Goal: Transaction & Acquisition: Purchase product/service

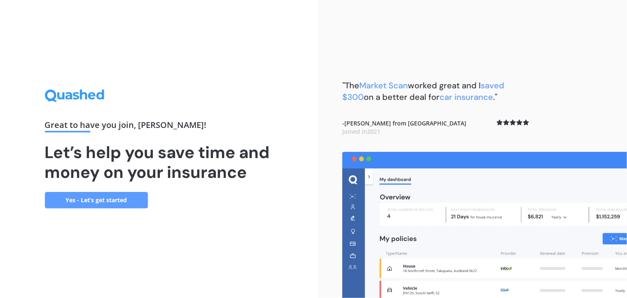
click at [127, 204] on link "Yes - Let’s get started" at bounding box center [96, 200] width 103 height 16
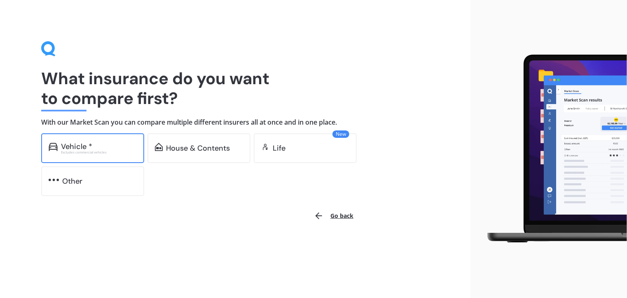
click at [98, 146] on div "Vehicle *" at bounding box center [99, 146] width 76 height 8
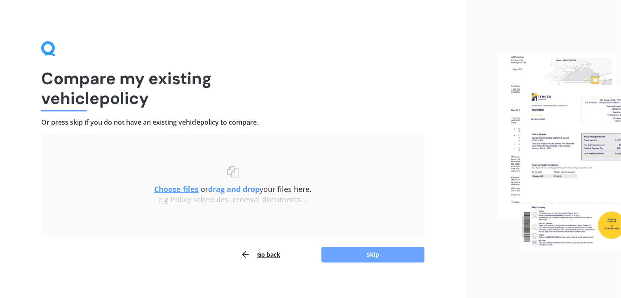
click at [372, 256] on button "Skip" at bounding box center [373, 254] width 103 height 16
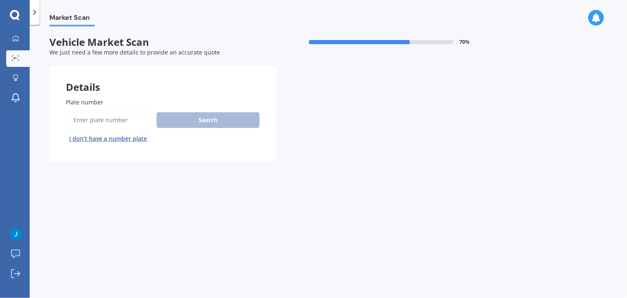
click at [108, 116] on input "Plate number" at bounding box center [109, 119] width 87 height 17
type input "ehp797"
click at [0, 0] on button "Next" at bounding box center [0, 0] width 0 height 0
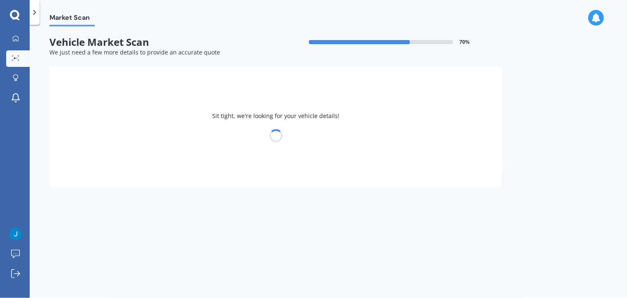
select select "MAZDA"
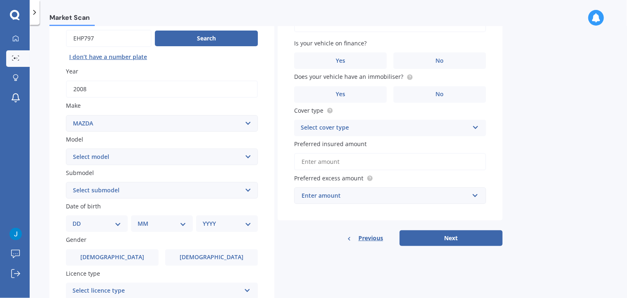
scroll to position [82, 0]
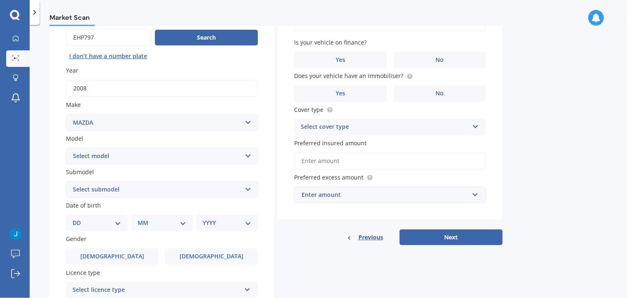
click at [155, 158] on select "Select model 121 2 3 323 323 / Familia 6 626 929 Atenza Autozam Axela AZ3 B2000…" at bounding box center [162, 156] width 192 height 16
select select "3"
click at [66, 148] on select "Select model 121 2 3 323 323 / Familia 6 626 929 Atenza Autozam Axela AZ3 B2000…" at bounding box center [162, 156] width 192 height 16
click at [164, 192] on select "Select submodel (all other) 2.0 GLX 2.0GSX Hatch MPS 2.3 6MT MPS Turbo SP22 LTD…" at bounding box center [162, 189] width 192 height 16
select select "2.0 GLX"
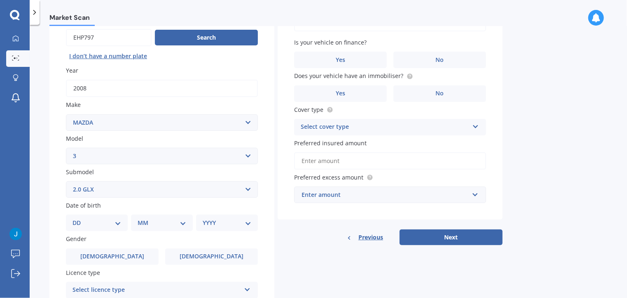
click at [66, 181] on select "Select submodel (all other) 2.0 GLX 2.0GSX Hatch MPS 2.3 6MT MPS Turbo SP22 LTD…" at bounding box center [162, 189] width 192 height 16
click at [116, 228] on div "DD 01 02 03 04 05 06 07 08 09 10 11 12 13 14 15 16 17 18 19 20 21 22 23 24 25 2…" at bounding box center [97, 222] width 62 height 16
click at [115, 226] on select "DD 01 02 03 04 05 06 07 08 09 10 11 12 13 14 15 16 17 18 19 20 21 22 23 24 25 2…" at bounding box center [97, 222] width 49 height 9
select select "30"
click at [79, 218] on select "DD 01 02 03 04 05 06 07 08 09 10 11 12 13 14 15 16 17 18 19 20 21 22 23 24 25 2…" at bounding box center [97, 222] width 49 height 9
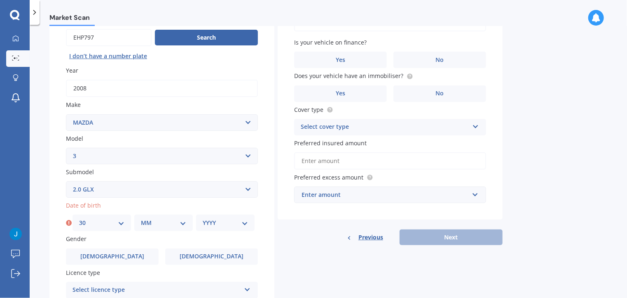
click at [165, 219] on select "MM 01 02 03 04 05 06 07 08 09 10 11 12" at bounding box center [163, 222] width 45 height 9
select select "03"
click at [141, 218] on select "MM 01 02 03 04 05 06 07 08 09 10 11 12" at bounding box center [163, 222] width 45 height 9
click at [212, 219] on select "YYYY 2025 2024 2023 2022 2021 2020 2019 2018 2017 2016 2015 2014 2013 2012 2011…" at bounding box center [225, 222] width 45 height 9
select select "1989"
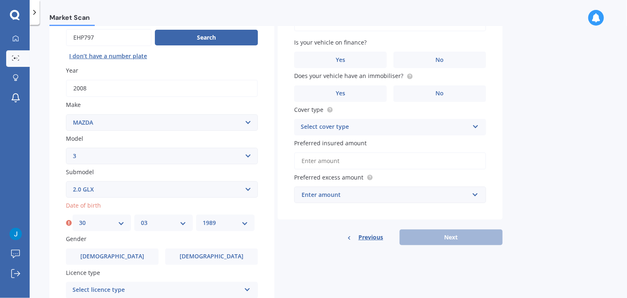
click at [203, 218] on select "YYYY 2025 2024 2023 2022 2021 2020 2019 2018 2017 2016 2015 2014 2013 2012 2011…" at bounding box center [225, 222] width 45 height 9
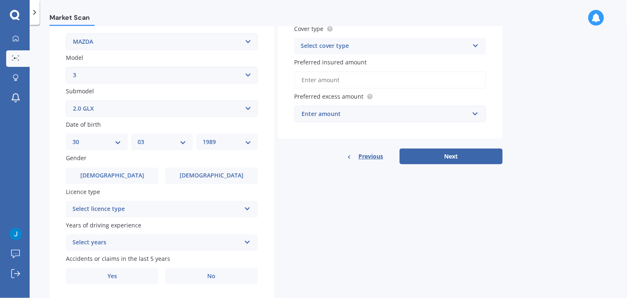
scroll to position [165, 0]
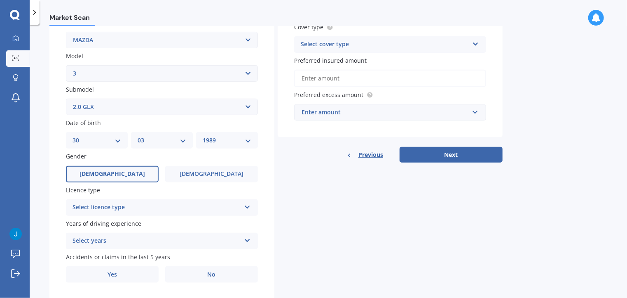
click at [112, 170] on span "[DEMOGRAPHIC_DATA]" at bounding box center [113, 173] width 66 height 7
click at [0, 0] on input "[DEMOGRAPHIC_DATA]" at bounding box center [0, 0] width 0 height 0
click at [127, 212] on div "Select licence type NZ Full NZ Restricted NZ Learners [GEOGRAPHIC_DATA] [GEOGRA…" at bounding box center [162, 207] width 192 height 16
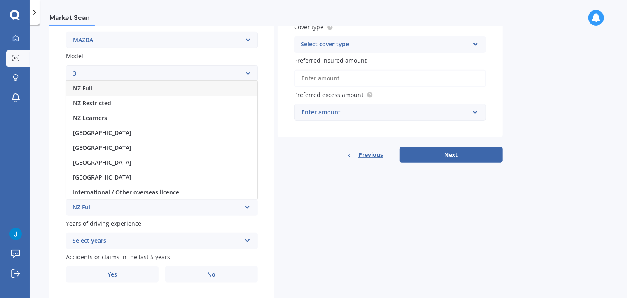
click at [89, 89] on span "NZ Full" at bounding box center [82, 88] width 19 height 8
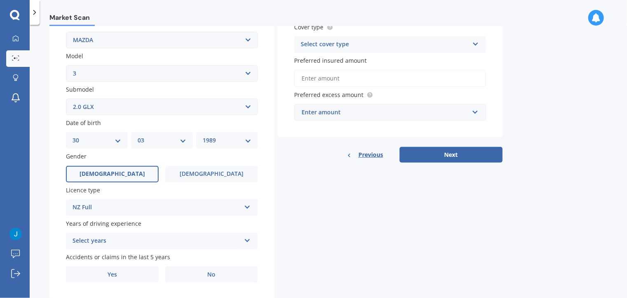
click at [202, 236] on div "Select years" at bounding box center [157, 241] width 168 height 10
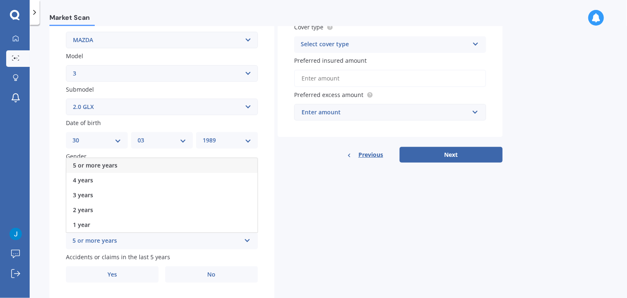
click at [107, 164] on span "5 or more years" at bounding box center [95, 165] width 45 height 8
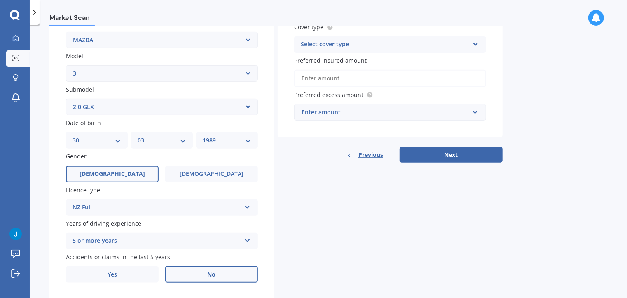
click at [251, 275] on label "No" at bounding box center [211, 274] width 93 height 16
click at [0, 0] on input "No" at bounding box center [0, 0] width 0 height 0
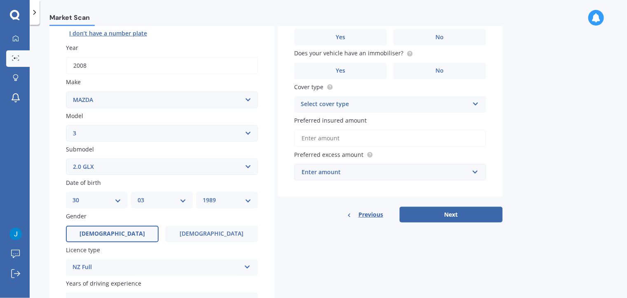
scroll to position [23, 0]
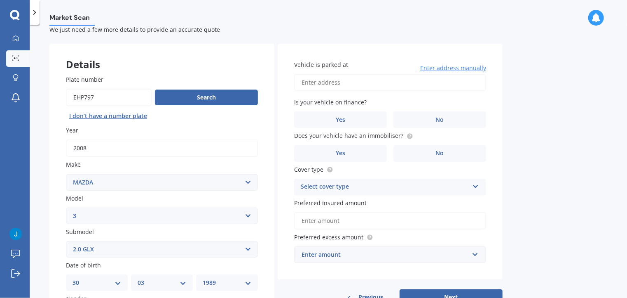
click at [398, 88] on input "Vehicle is parked at" at bounding box center [390, 82] width 192 height 17
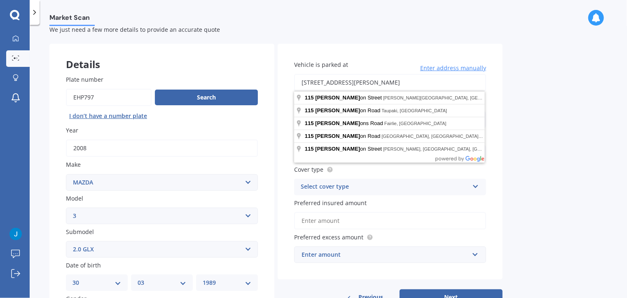
type input "[STREET_ADDRESS][PERSON_NAME]"
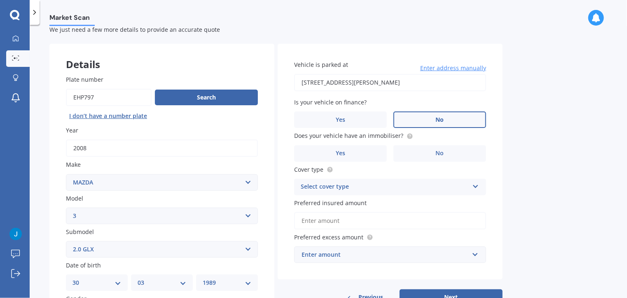
click at [411, 111] on label "No" at bounding box center [440, 119] width 93 height 16
click at [0, 0] on input "No" at bounding box center [0, 0] width 0 height 0
click at [442, 156] on span "No" at bounding box center [440, 153] width 8 height 7
click at [0, 0] on input "No" at bounding box center [0, 0] width 0 height 0
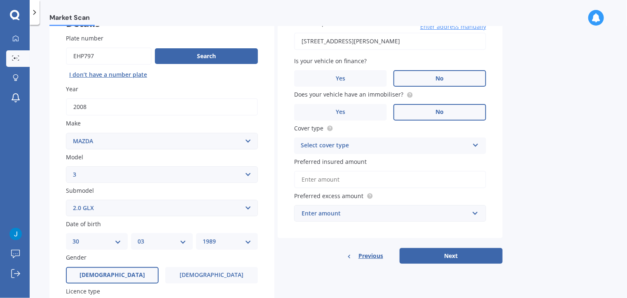
click at [373, 141] on div "Select cover type" at bounding box center [385, 146] width 168 height 10
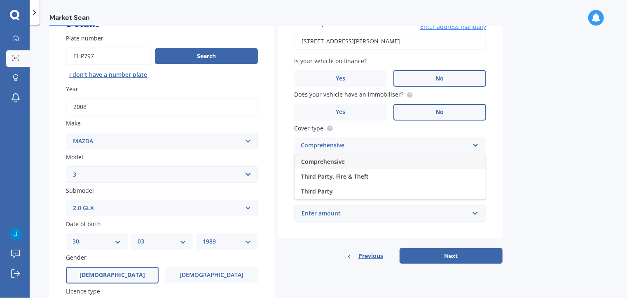
click at [359, 162] on div "Comprehensive" at bounding box center [390, 161] width 191 height 15
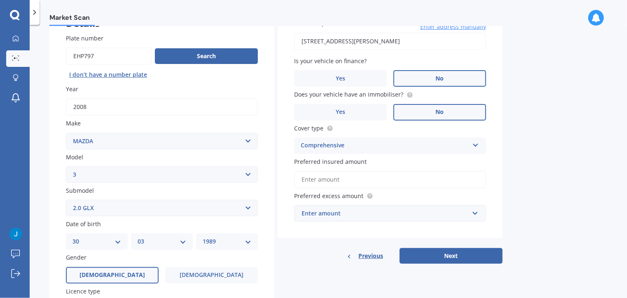
click at [349, 187] on input "Preferred insured amount" at bounding box center [390, 179] width 192 height 17
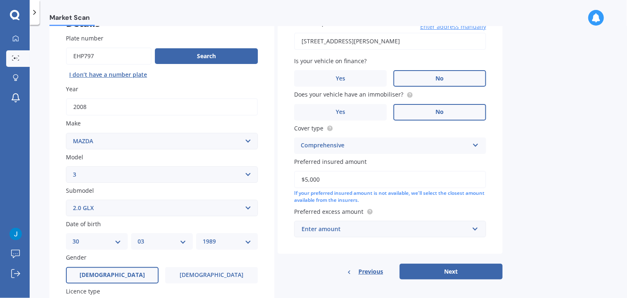
type input "$5,000"
click at [340, 230] on div "Enter amount" at bounding box center [385, 228] width 167 height 9
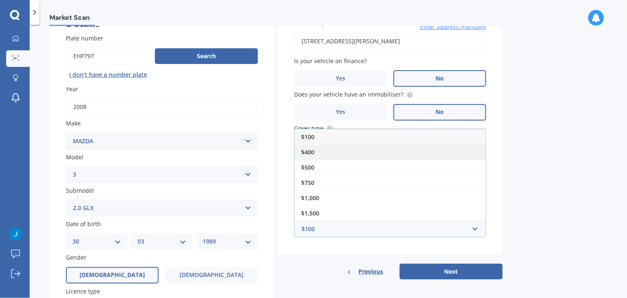
click at [317, 150] on div "$400" at bounding box center [390, 151] width 191 height 15
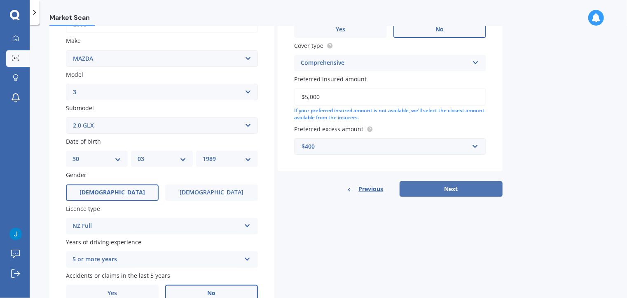
click at [476, 185] on button "Next" at bounding box center [451, 189] width 103 height 16
select select "30"
select select "03"
select select "1989"
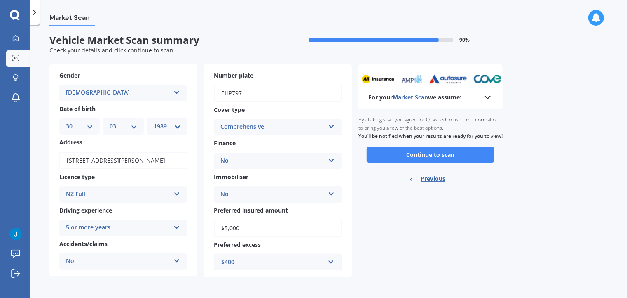
scroll to position [0, 0]
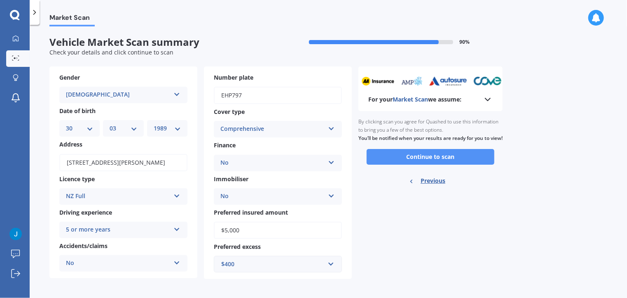
click at [428, 162] on button "Continue to scan" at bounding box center [431, 157] width 128 height 16
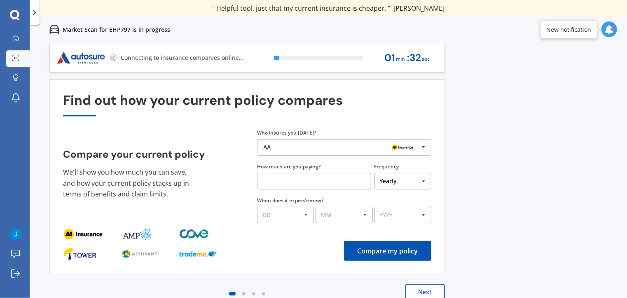
click at [507, 181] on div "Previous 60,000+ Kiwis have signed up to shop and save on insurance with us " H…" at bounding box center [329, 192] width 598 height 298
click at [429, 292] on button "Next" at bounding box center [426, 292] width 40 height 16
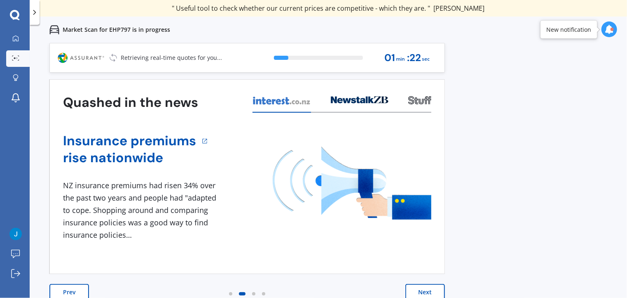
click at [426, 289] on button "Next" at bounding box center [426, 292] width 40 height 16
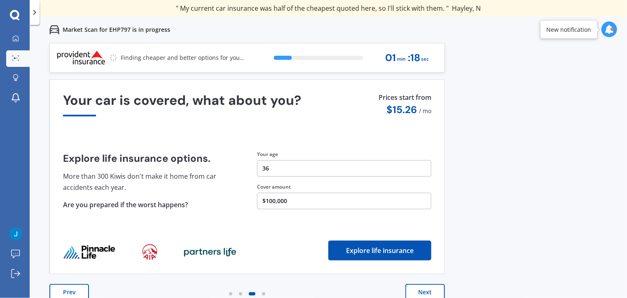
click at [422, 291] on button "Next" at bounding box center [426, 292] width 40 height 16
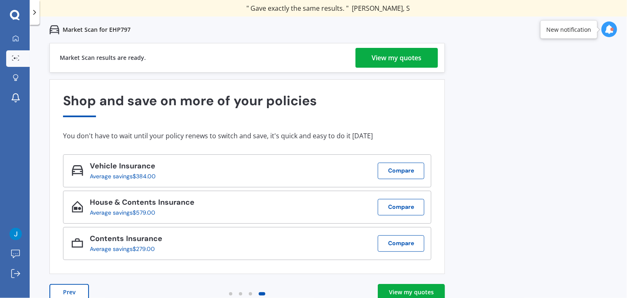
click at [374, 60] on div "View my quotes" at bounding box center [397, 58] width 50 height 20
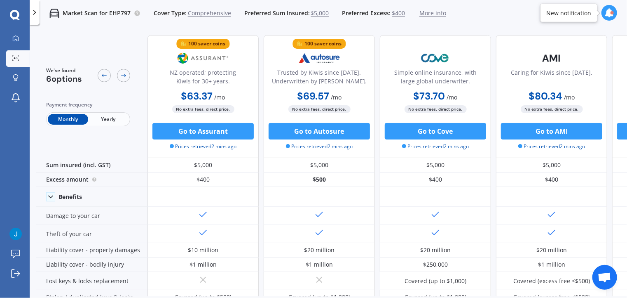
click at [118, 122] on span "Yearly" at bounding box center [108, 119] width 40 height 11
click at [59, 120] on span "Monthly" at bounding box center [68, 119] width 40 height 11
click at [387, 296] on div "We've found 6 options Payment frequency Monthly Yearly 100 saver coins NZ opera…" at bounding box center [331, 176] width 591 height 296
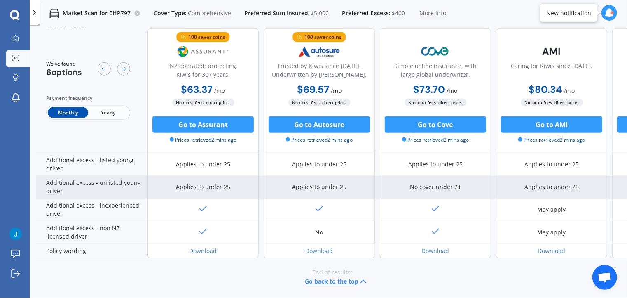
scroll to position [409, 0]
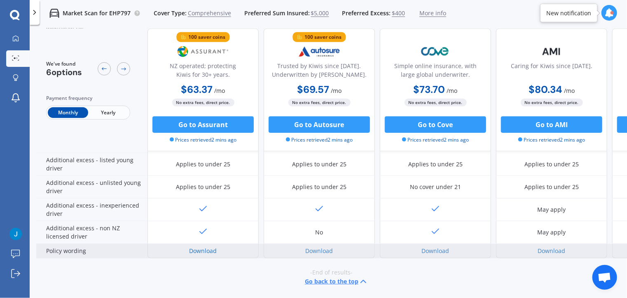
click at [209, 246] on link "Download" at bounding box center [204, 250] width 28 height 8
